Goal: Navigation & Orientation: Find specific page/section

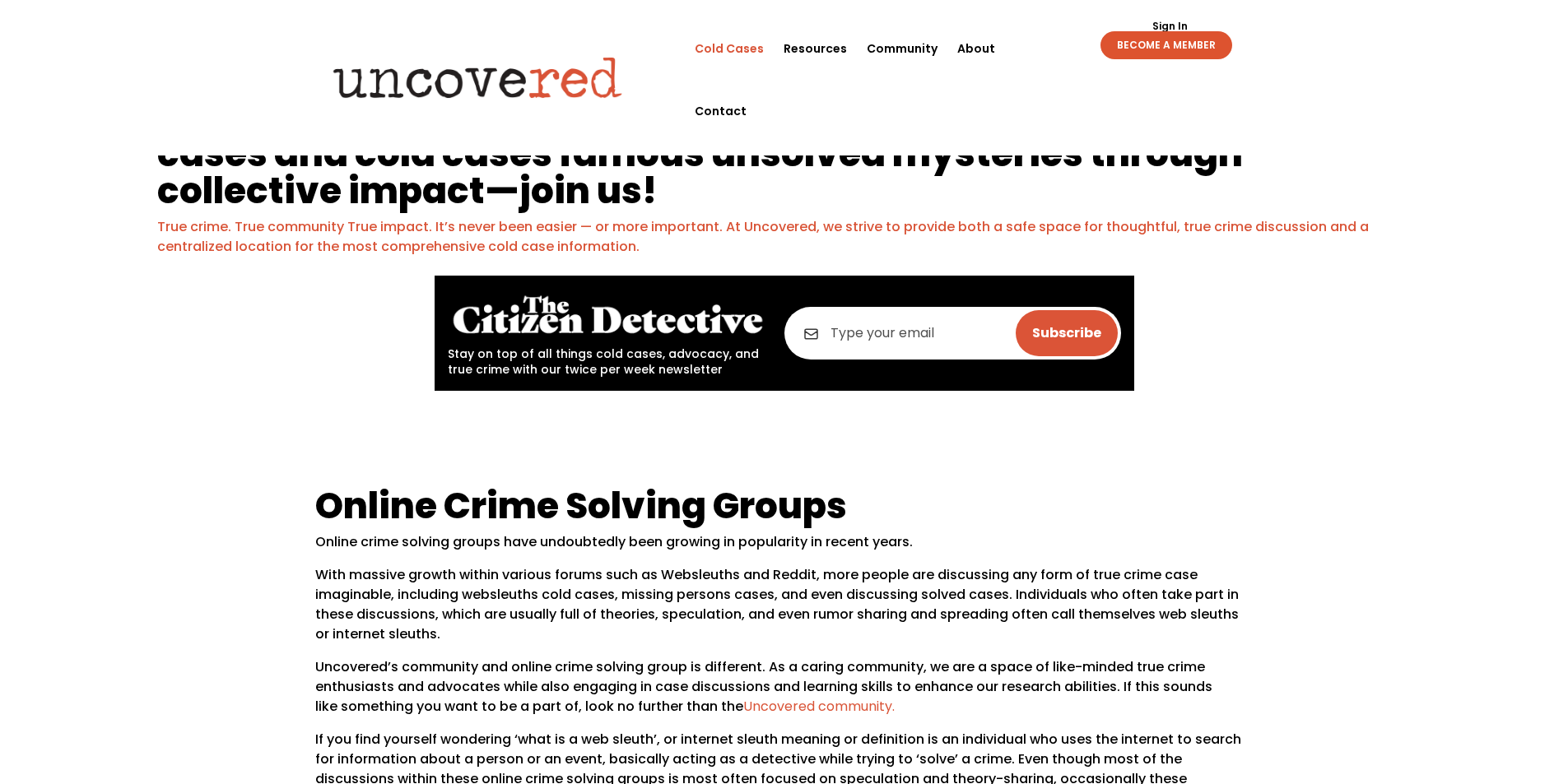
click at [748, 43] on link "Cold Cases" at bounding box center [728, 49] width 69 height 63
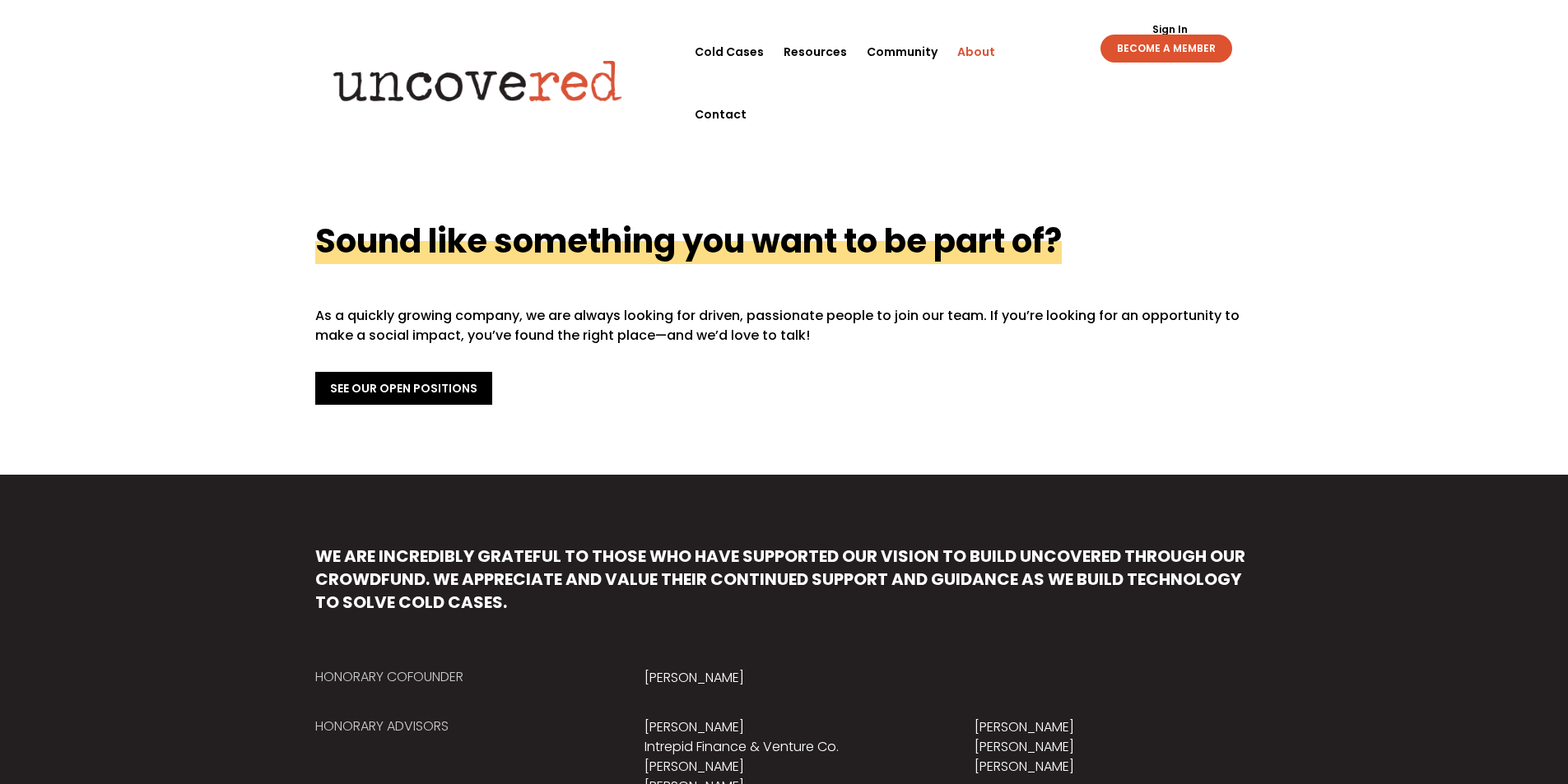
scroll to position [494, 0]
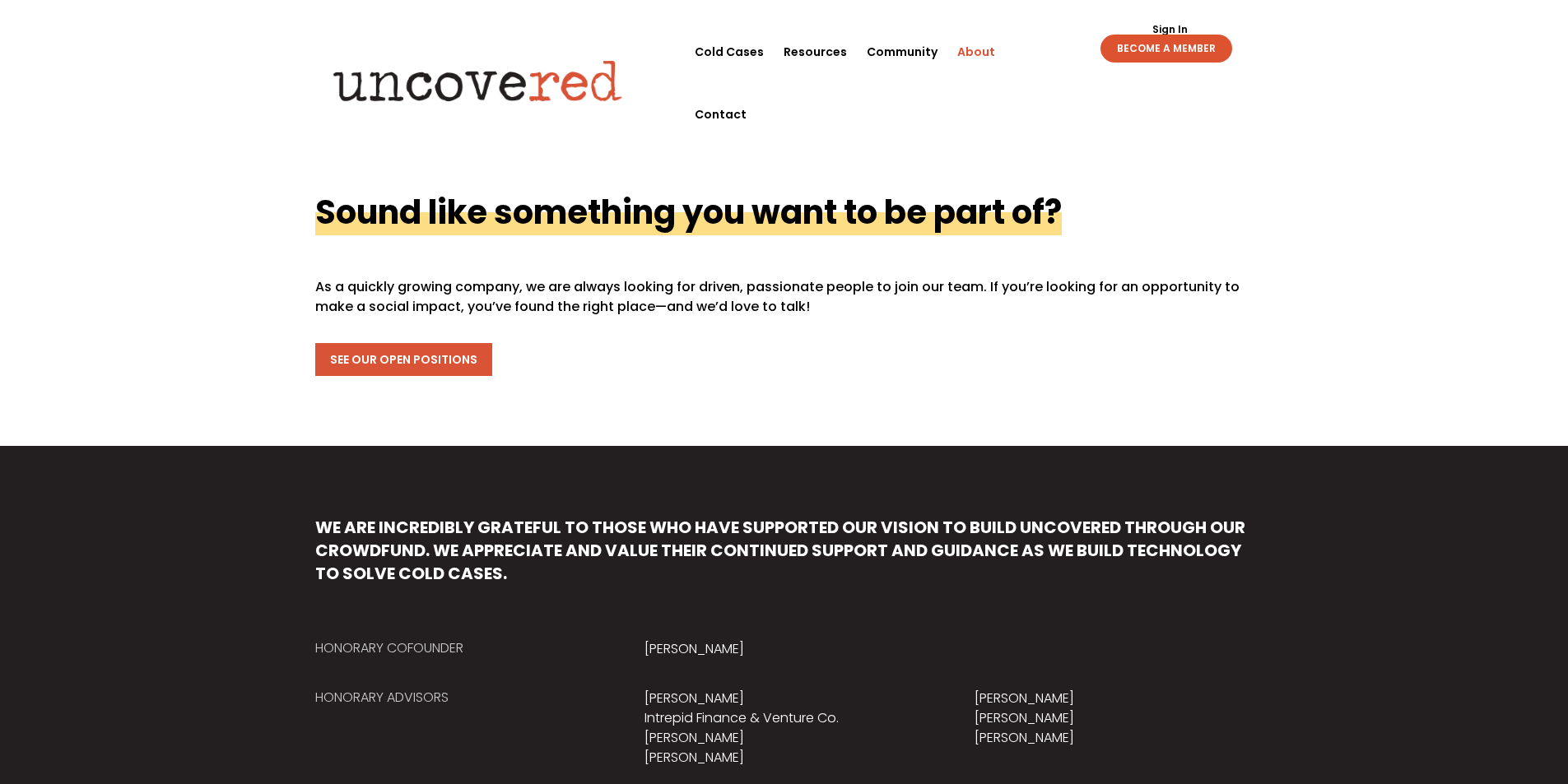
click at [423, 358] on link "See Our Open Positions" at bounding box center [404, 360] width 177 height 33
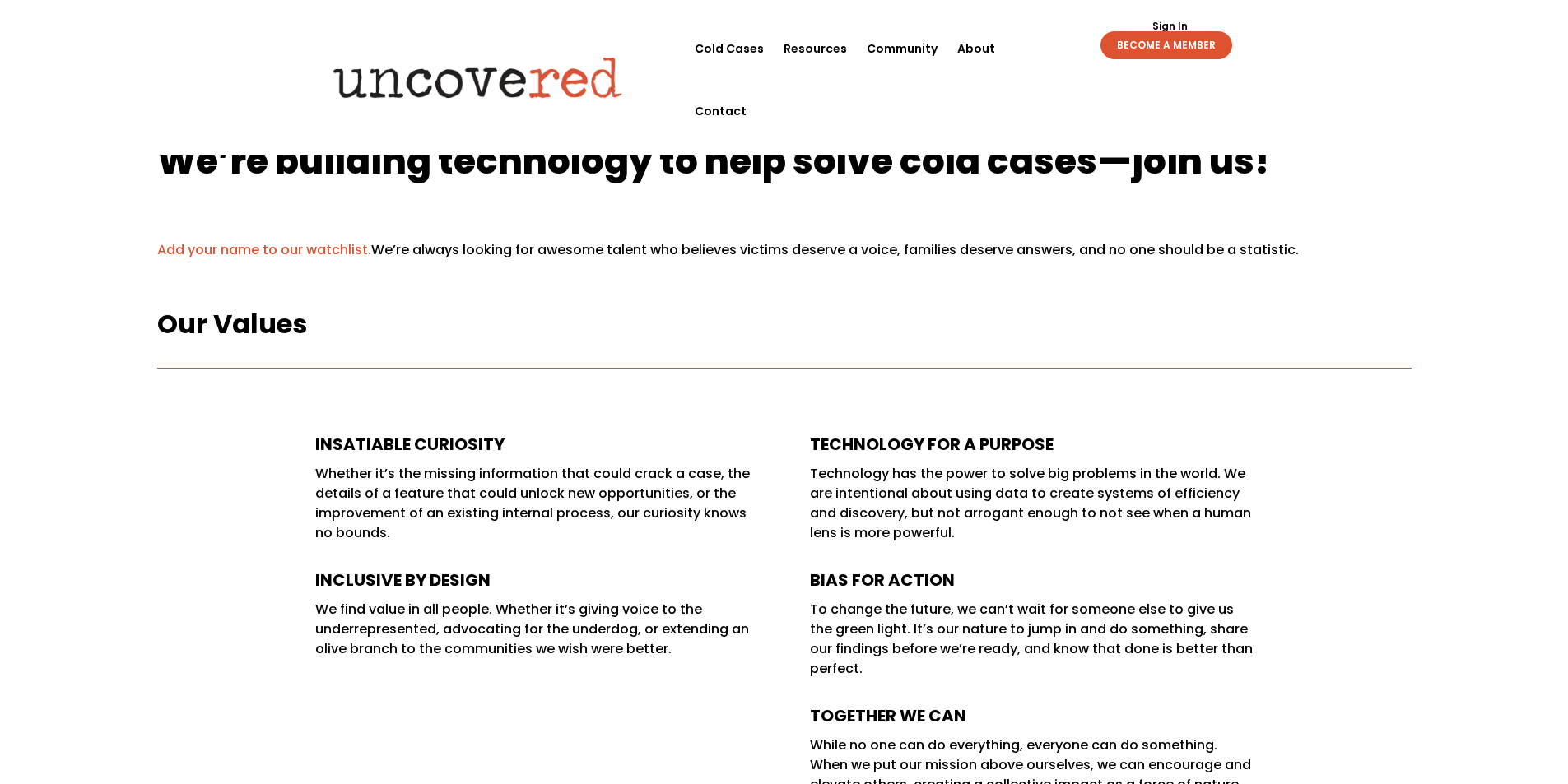
click at [1037, 44] on div "Sign Out Sign In BECOME A MEMBER Sign Out Sign In BECOME A MEMBER" at bounding box center [1141, 38] width 227 height 42
